Goal: Ask a question

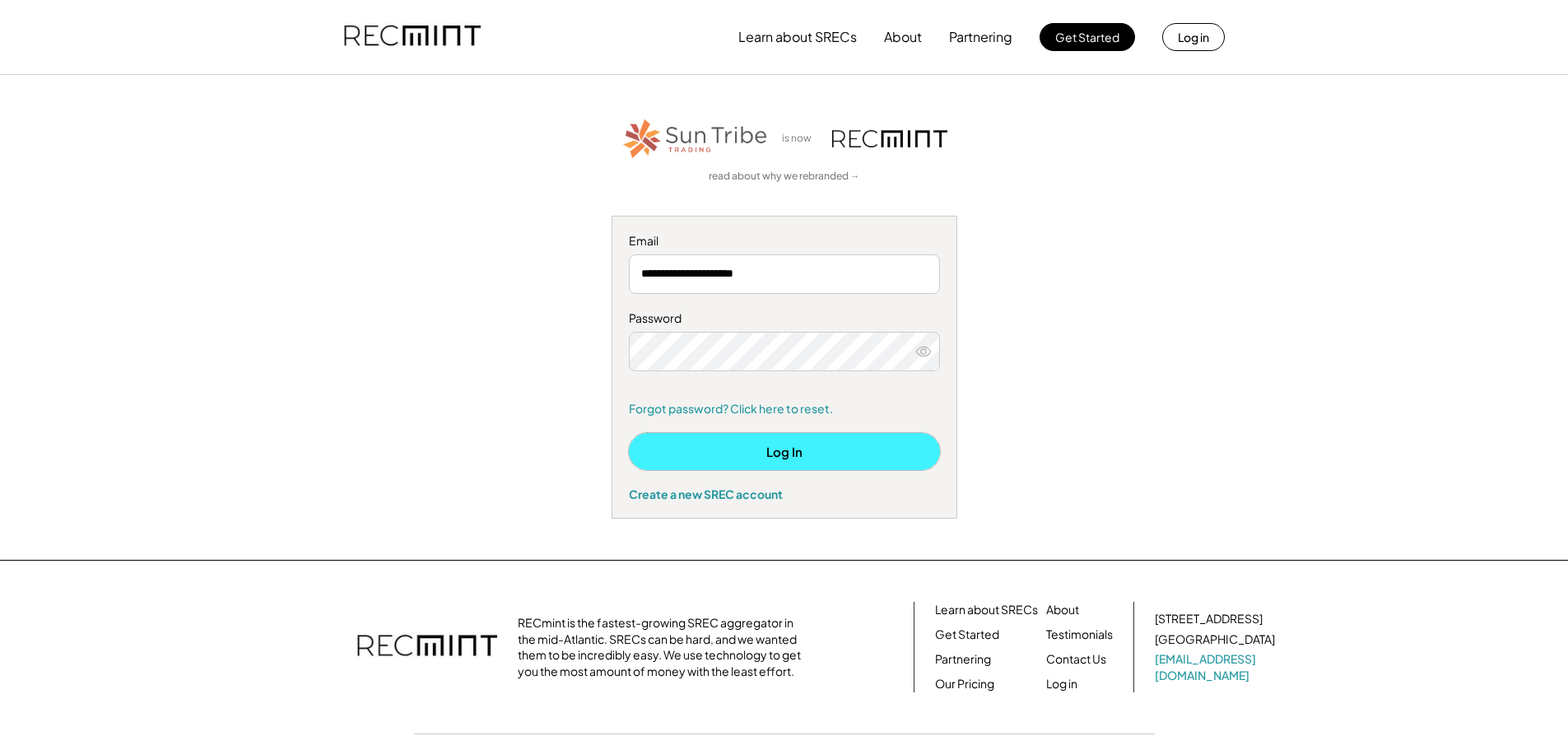
click at [769, 451] on button "Log In" at bounding box center [784, 451] width 311 height 37
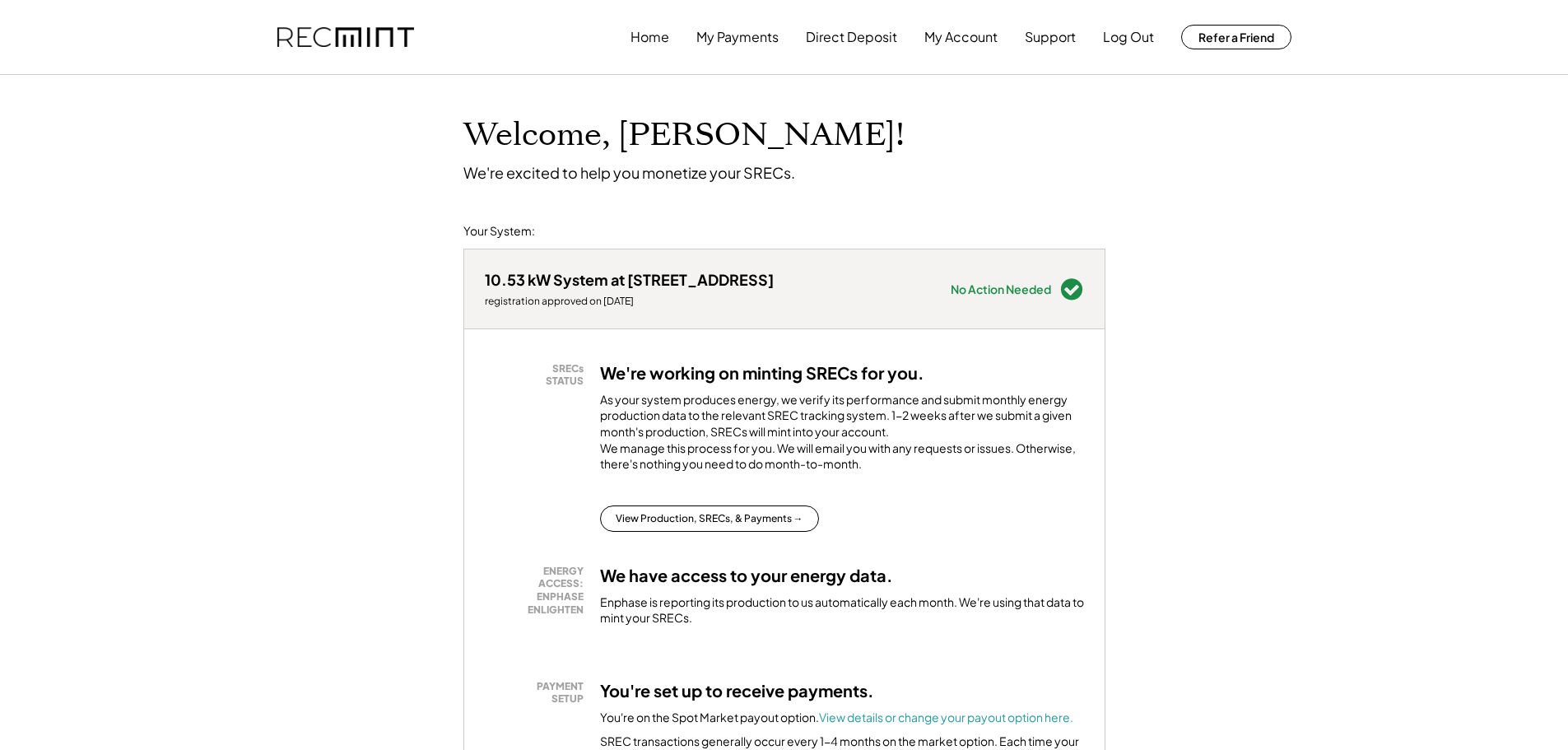
scroll to position [82, 0]
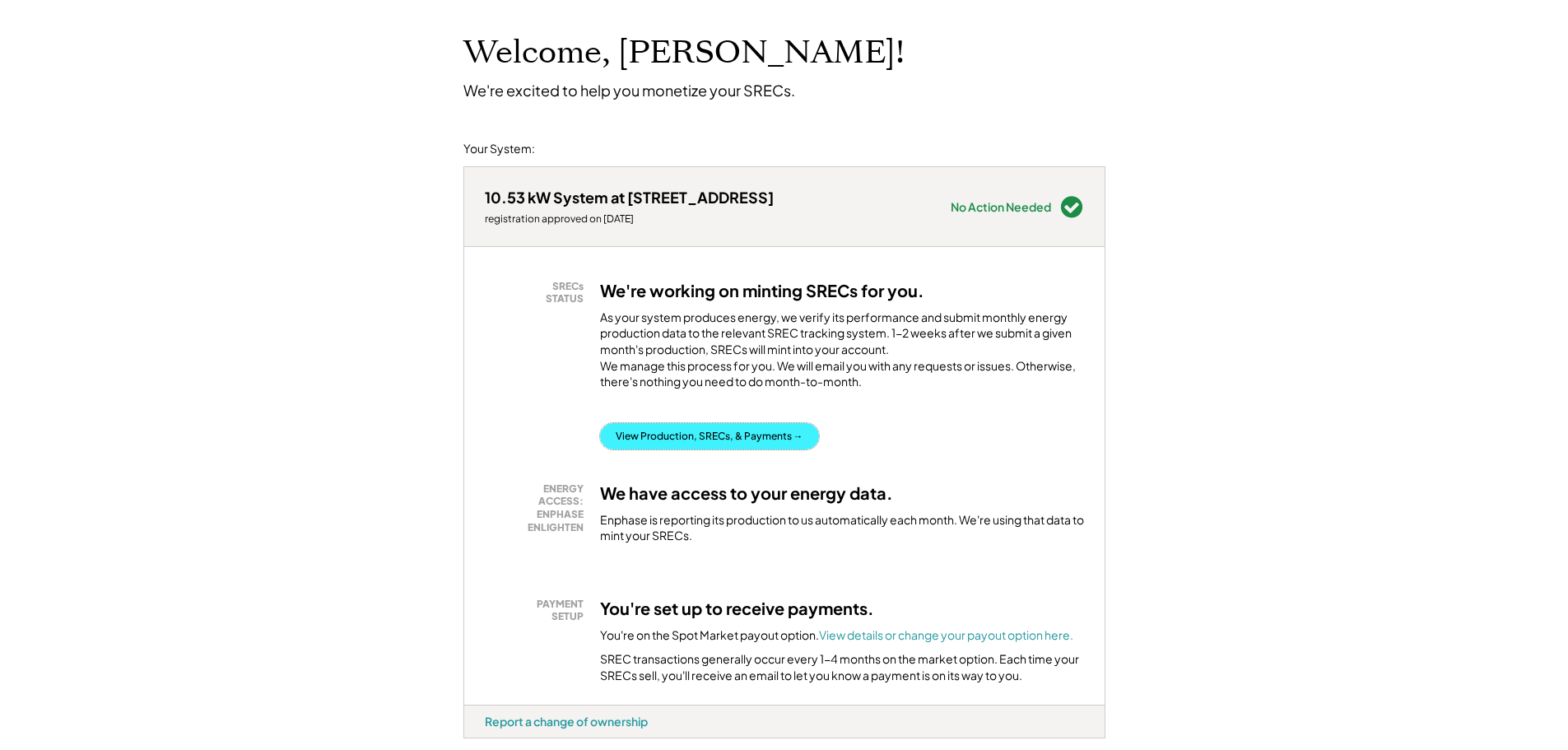
click at [718, 449] on button "View Production, SRECs, & Payments →" at bounding box center [709, 436] width 219 height 26
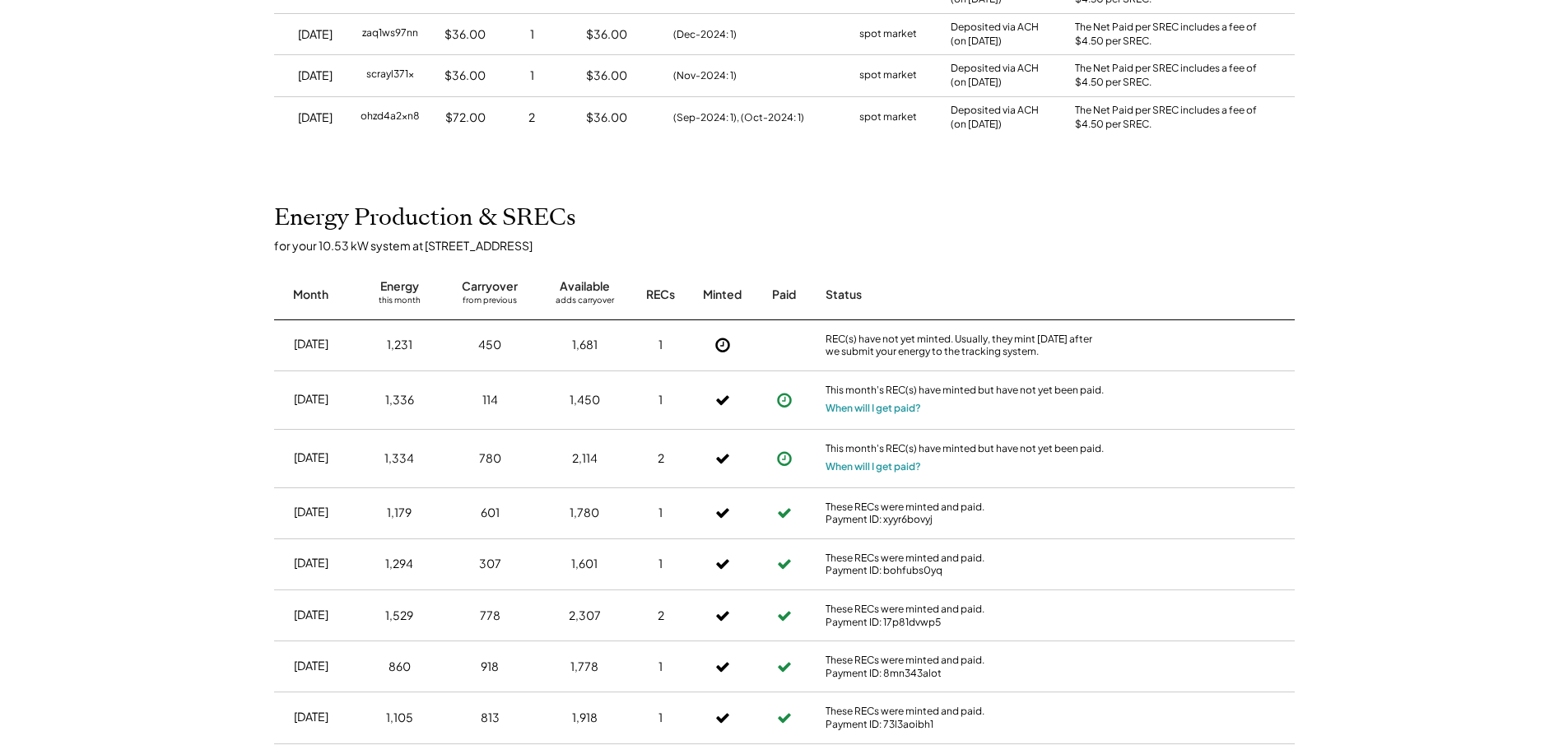
scroll to position [576, 0]
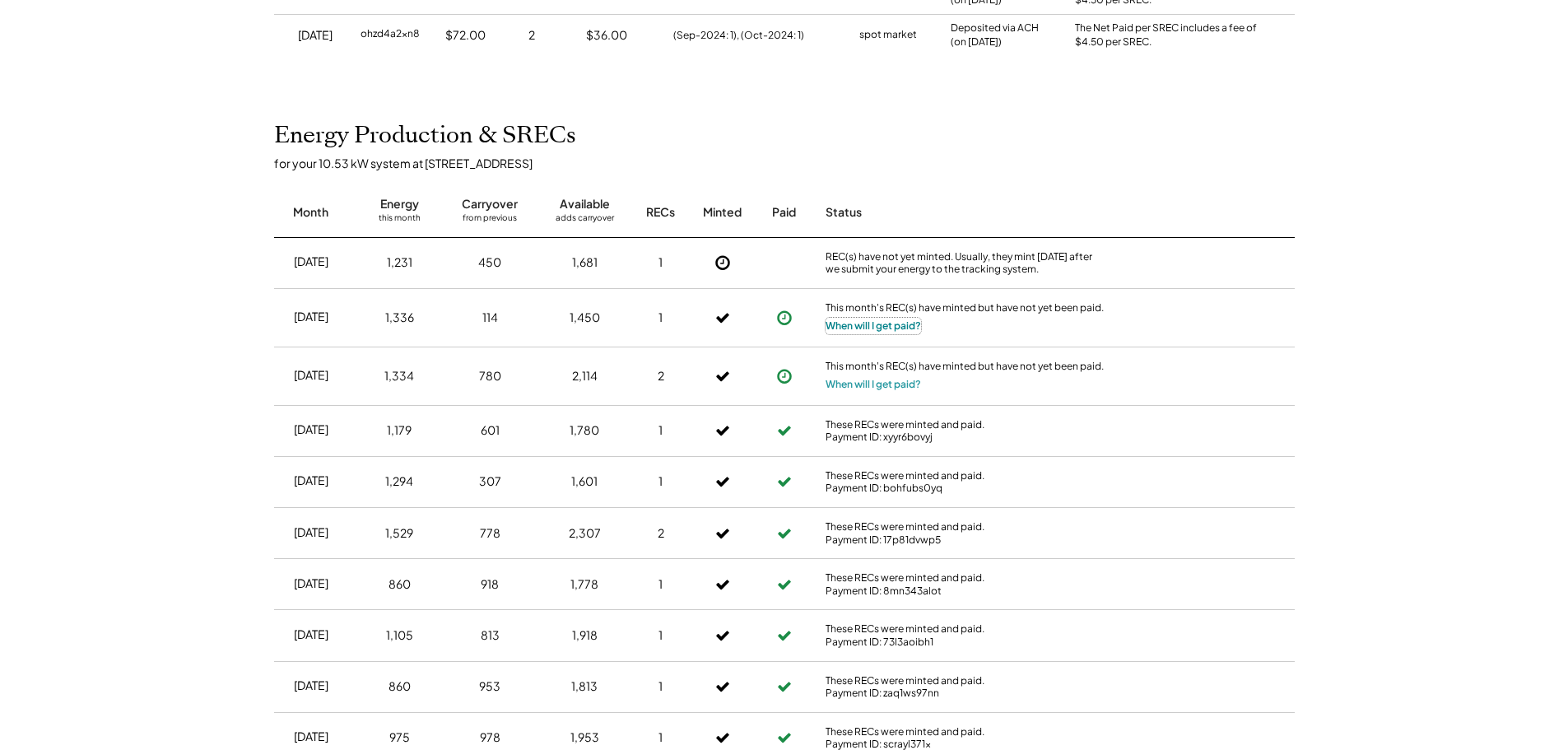
click at [850, 322] on button "When will I get paid?" at bounding box center [873, 325] width 95 height 16
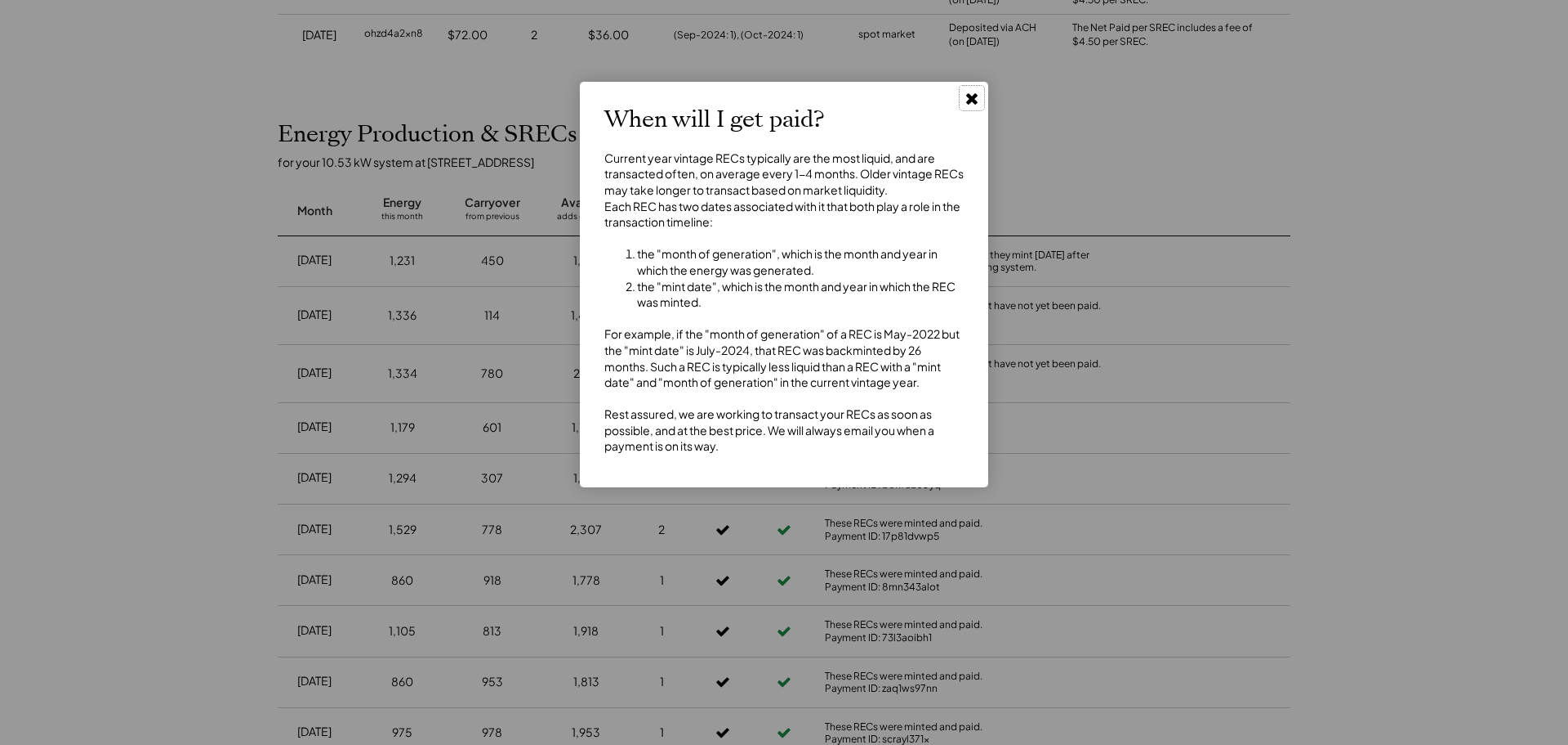
click at [970, 96] on use at bounding box center [972, 99] width 12 height 12
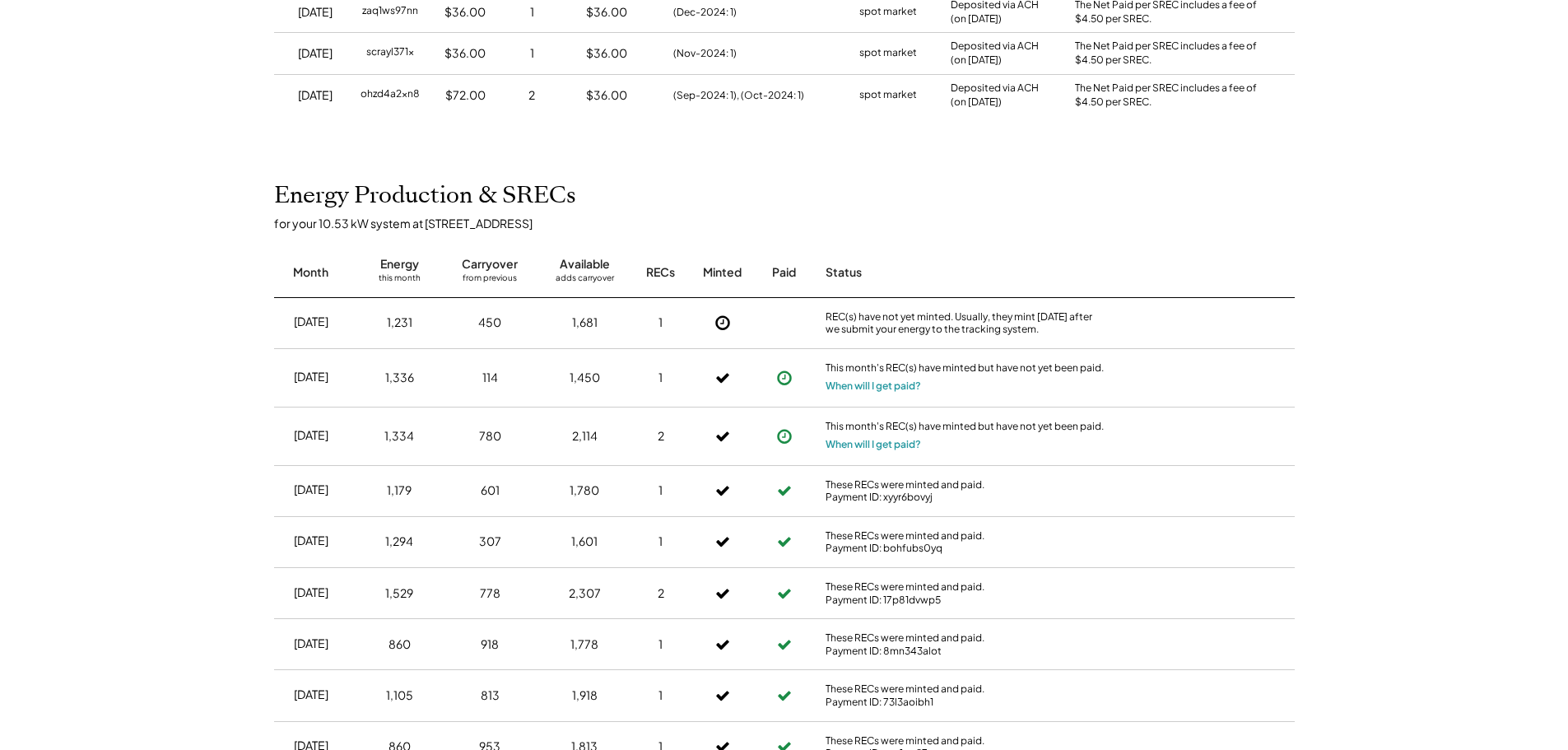
scroll to position [329, 0]
